Goal: Information Seeking & Learning: Learn about a topic

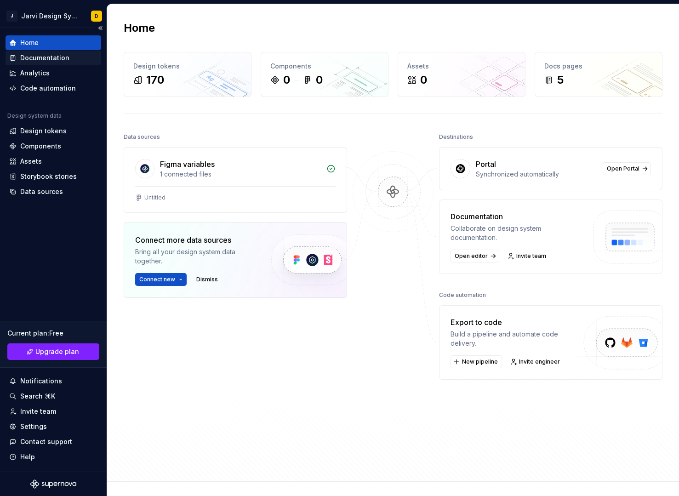
click at [52, 60] on div "Documentation" at bounding box center [44, 57] width 49 height 9
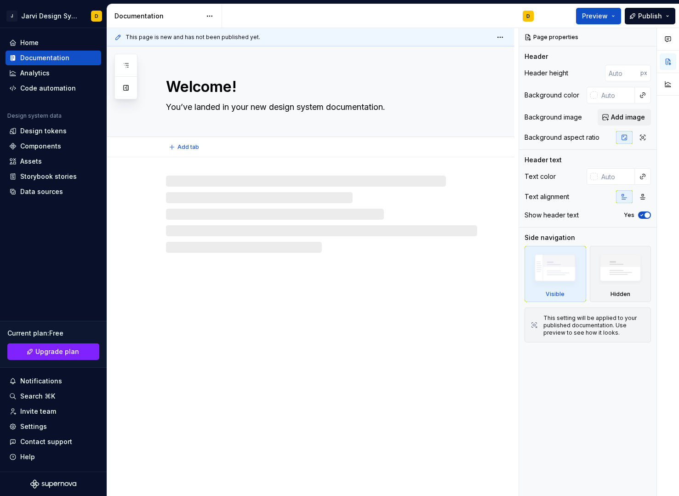
type textarea "*"
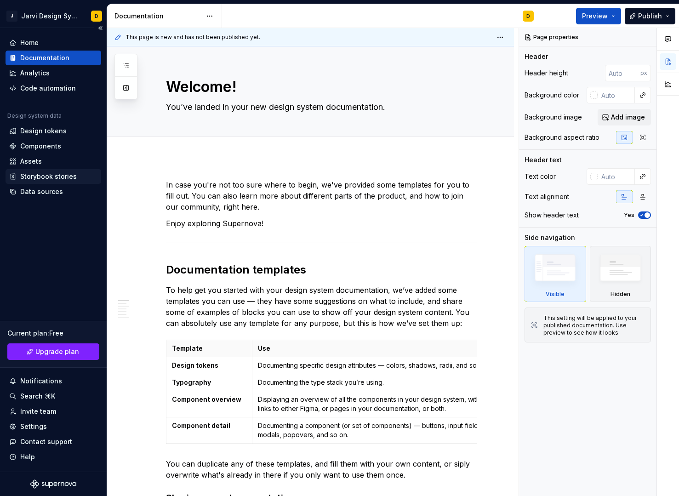
click at [48, 177] on div "Storybook stories" at bounding box center [48, 176] width 57 height 9
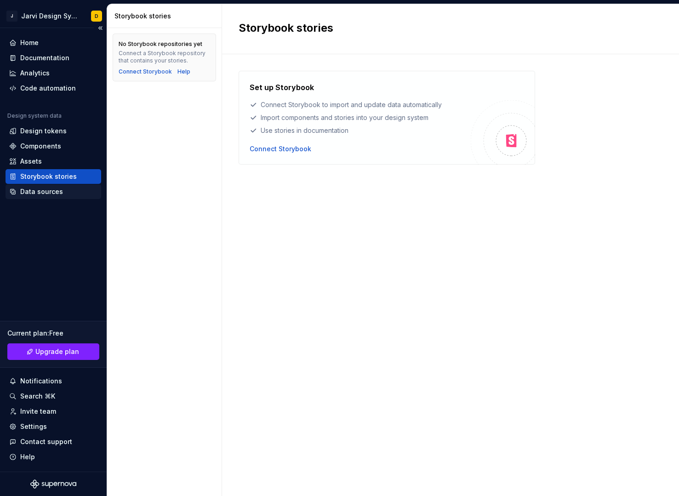
click at [44, 193] on div "Data sources" at bounding box center [41, 191] width 43 height 9
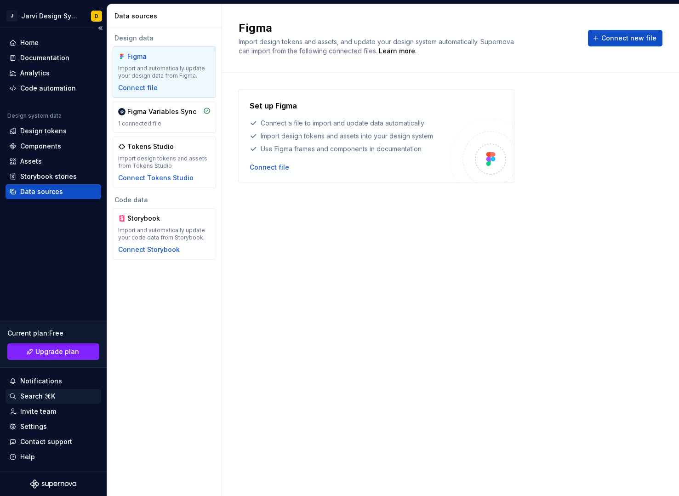
click at [66, 396] on div "Search ⌘K" at bounding box center [53, 395] width 88 height 9
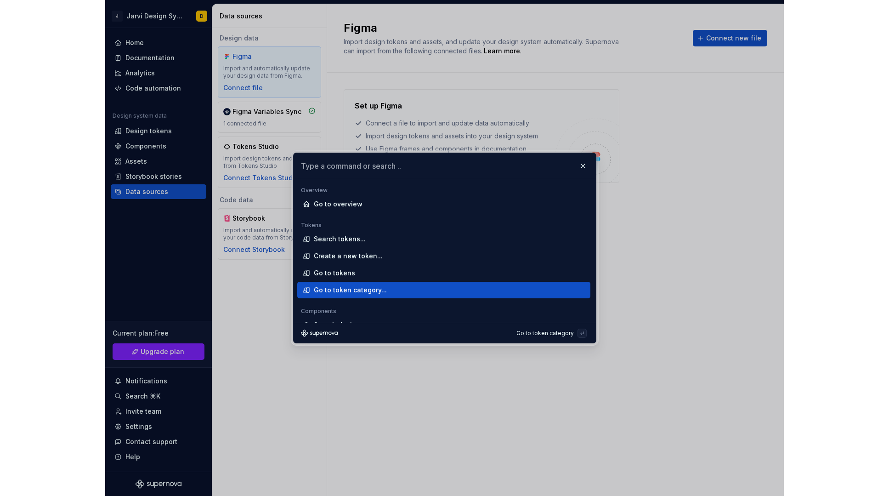
scroll to position [11, 0]
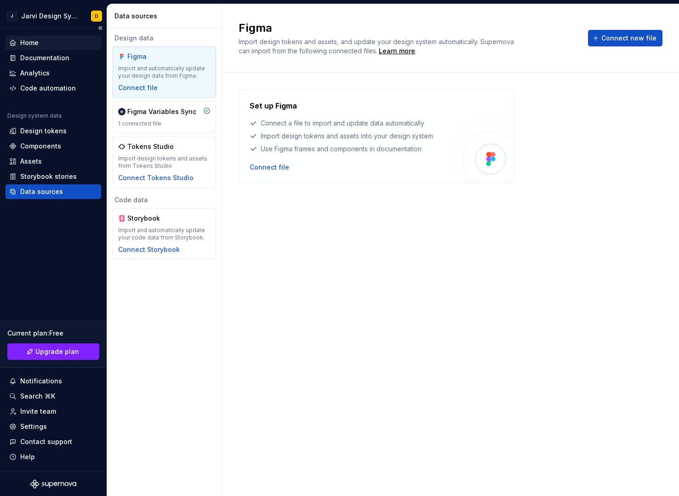
click at [36, 36] on div "Home" at bounding box center [54, 42] width 96 height 15
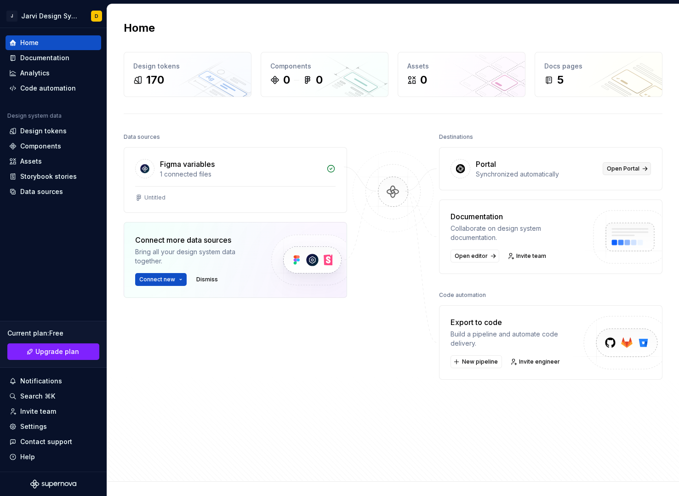
click at [627, 167] on span "Open Portal" at bounding box center [623, 168] width 33 height 7
